Goal: Entertainment & Leisure: Consume media (video, audio)

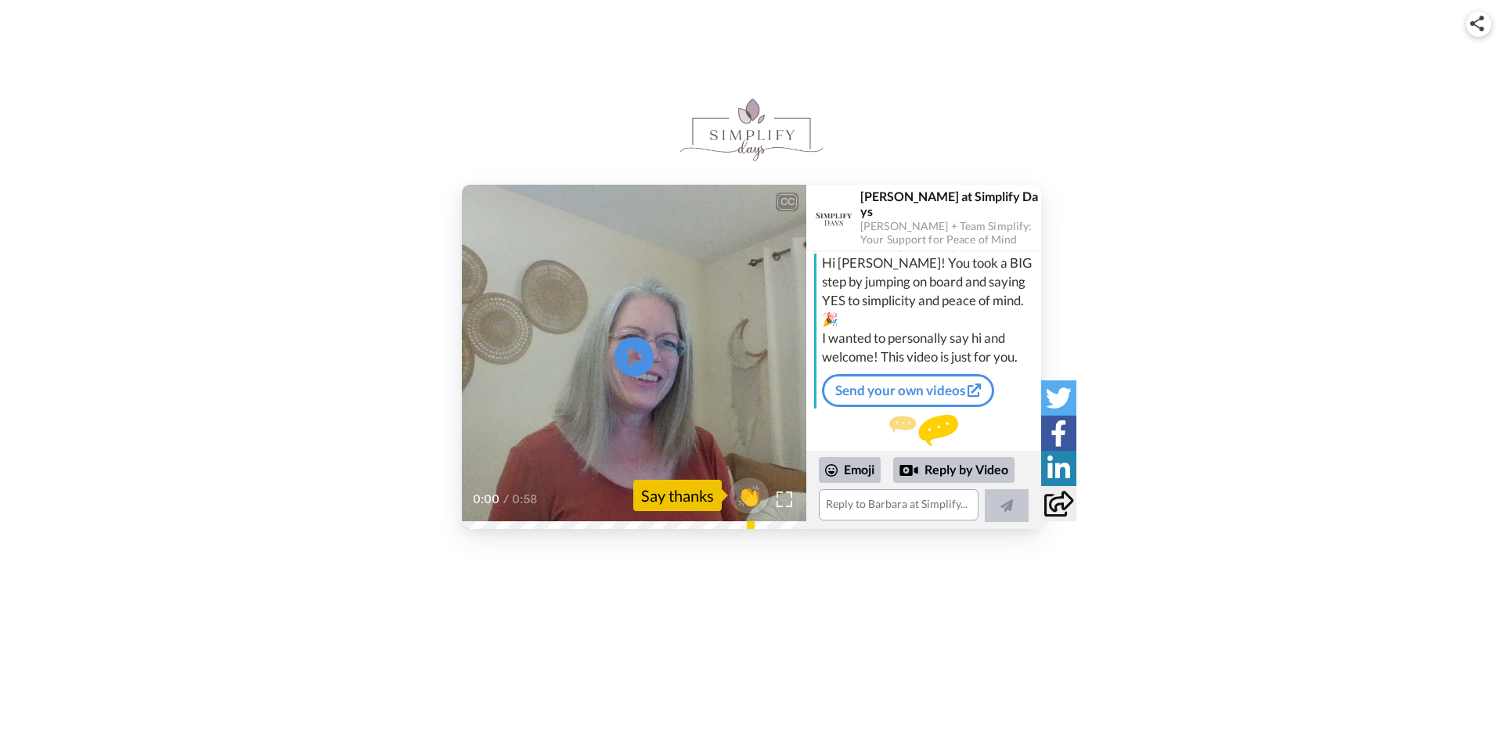
scroll to position [27, 0]
click at [701, 504] on div "Say thanks" at bounding box center [677, 495] width 88 height 31
click at [950, 409] on img at bounding box center [923, 424] width 69 height 31
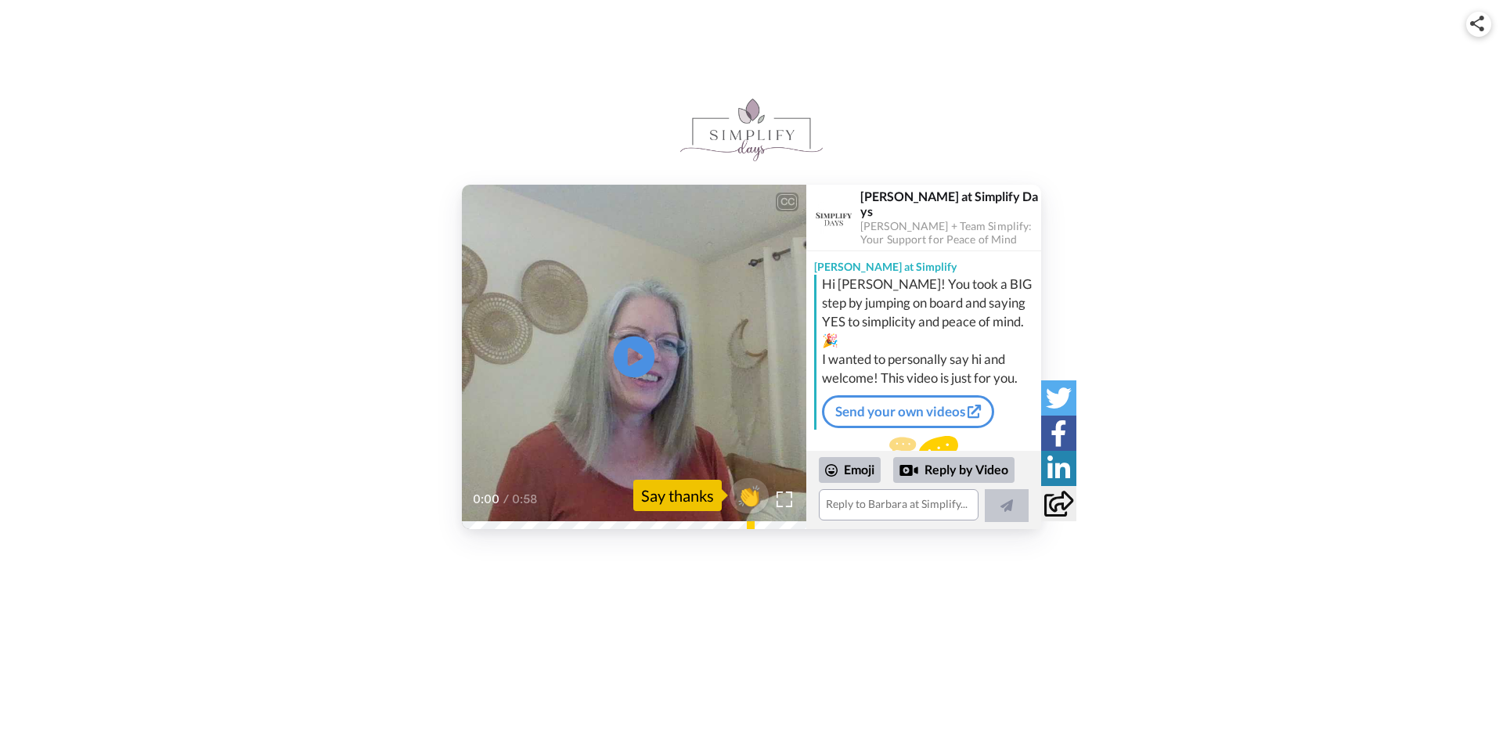
click at [632, 357] on icon "Play/Pause" at bounding box center [634, 356] width 41 height 74
